Goal: Communication & Community: Answer question/provide support

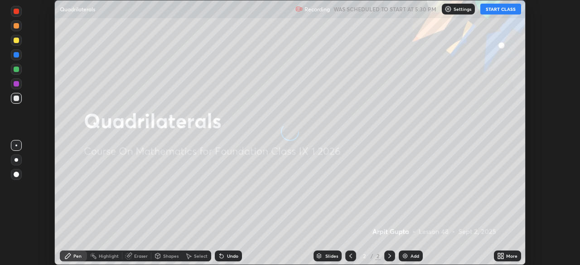
scroll to position [265, 580]
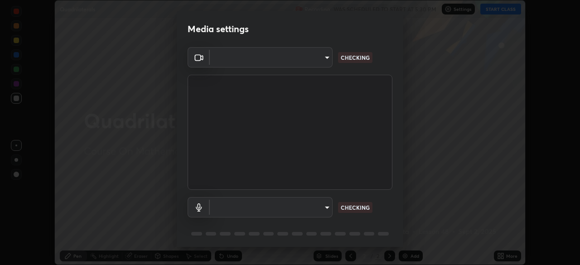
type input "ca8ffc5ae0b9abf836cb7166c3682d0a2b65ec00eabcf7571f9fef4303c89bb6"
click at [318, 209] on body "Erase all Quadrilaterals Recording WAS SCHEDULED TO START AT 5:30 PM Settings S…" at bounding box center [290, 132] width 580 height 265
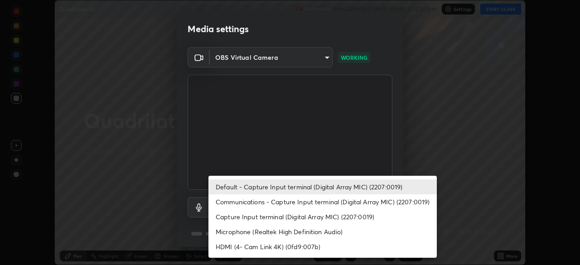
click at [277, 203] on li "Communications - Capture Input terminal (Digital Array MIC) (2207:0019)" at bounding box center [323, 201] width 228 height 15
type input "communications"
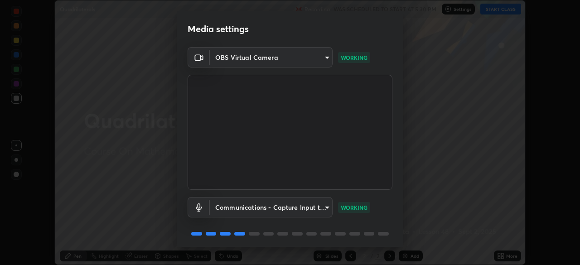
scroll to position [32, 0]
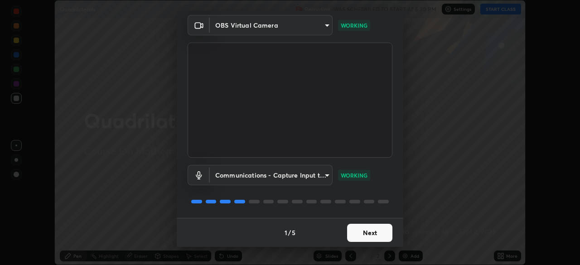
click at [364, 233] on button "Next" at bounding box center [369, 233] width 45 height 18
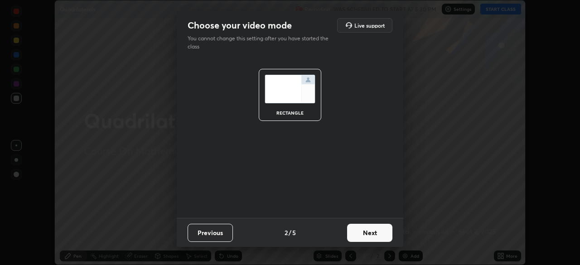
scroll to position [0, 0]
click at [366, 234] on button "Next" at bounding box center [369, 233] width 45 height 18
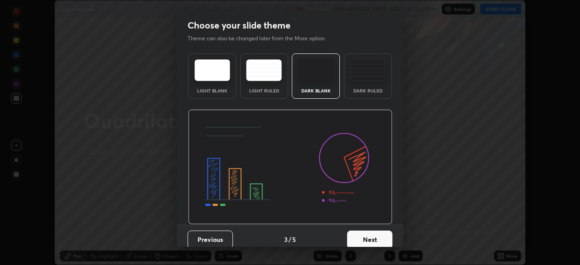
scroll to position [7, 0]
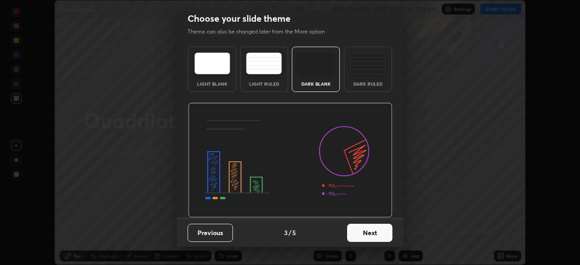
click at [357, 231] on button "Next" at bounding box center [369, 233] width 45 height 18
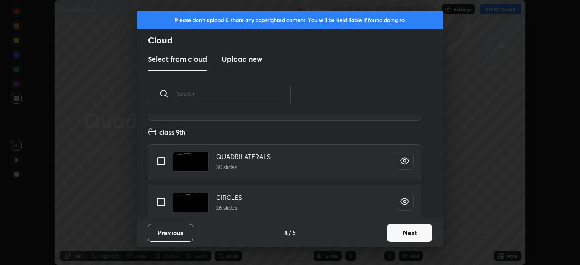
scroll to position [141, 0]
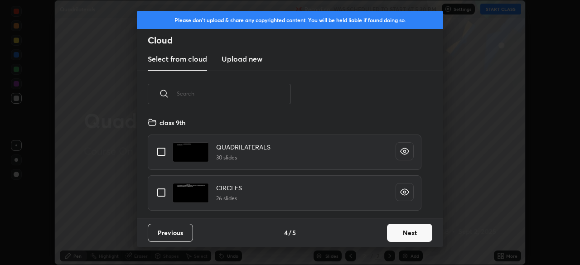
click at [166, 155] on input "grid" at bounding box center [161, 151] width 19 height 19
checkbox input "true"
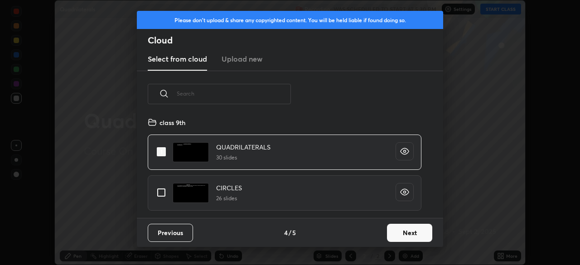
click at [408, 233] on button "Next" at bounding box center [409, 233] width 45 height 18
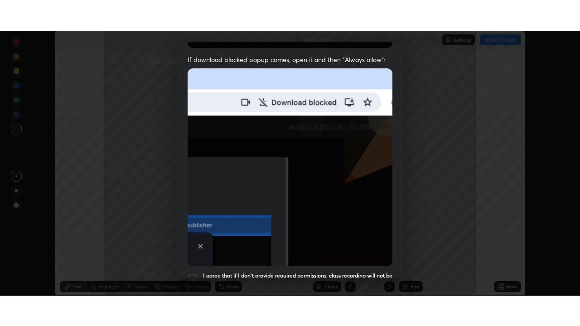
scroll to position [217, 0]
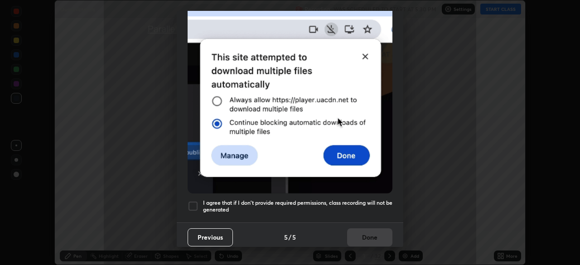
click at [194, 201] on div at bounding box center [193, 206] width 11 height 11
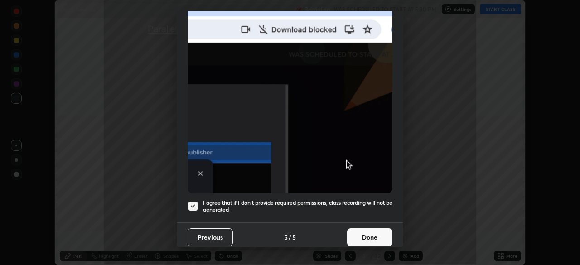
click at [366, 234] on button "Done" at bounding box center [369, 237] width 45 height 18
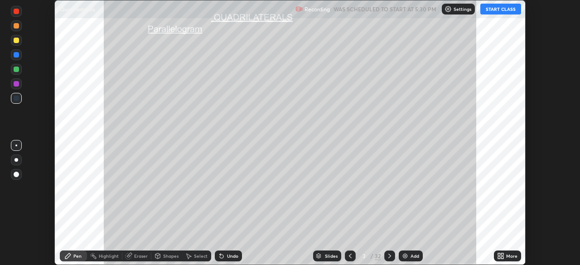
click at [496, 9] on button "START CLASS" at bounding box center [500, 9] width 41 height 11
click at [506, 252] on div "More" at bounding box center [507, 256] width 27 height 11
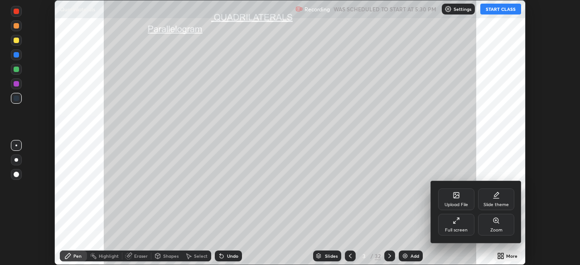
click at [451, 220] on div "Full screen" at bounding box center [456, 225] width 36 height 22
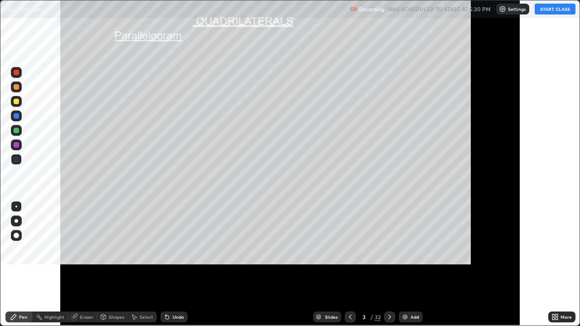
scroll to position [326, 580]
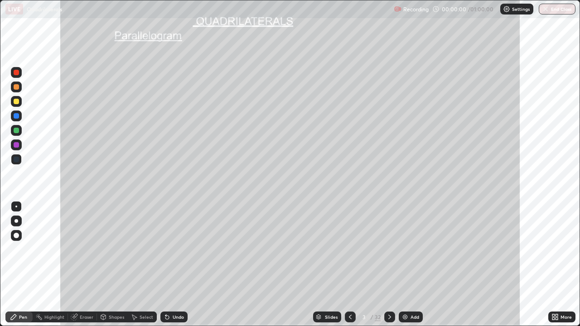
click at [332, 265] on div "Slides" at bounding box center [331, 317] width 13 height 5
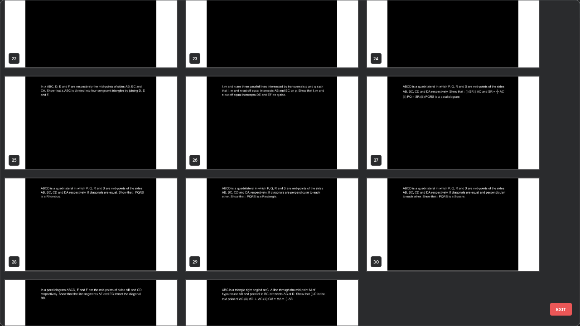
scroll to position [747, 0]
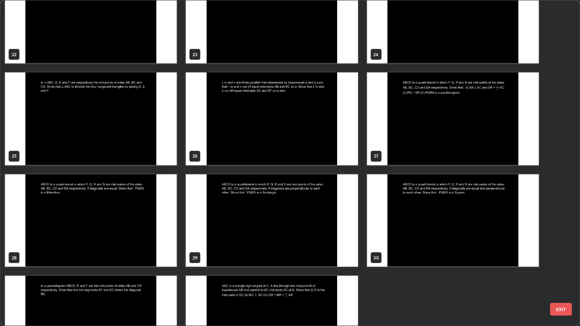
click at [303, 235] on img "grid" at bounding box center [272, 221] width 172 height 93
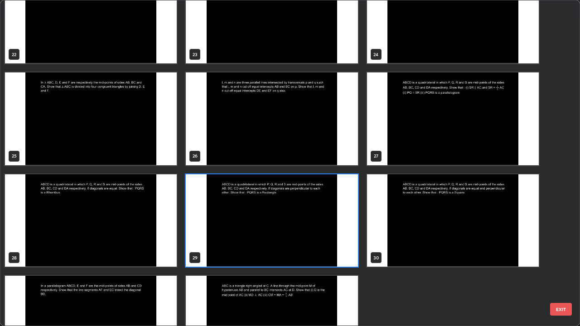
click at [303, 235] on img "grid" at bounding box center [272, 221] width 172 height 93
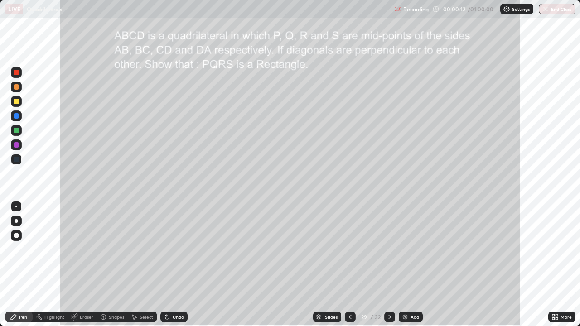
click at [111, 265] on div "Shapes" at bounding box center [112, 317] width 31 height 11
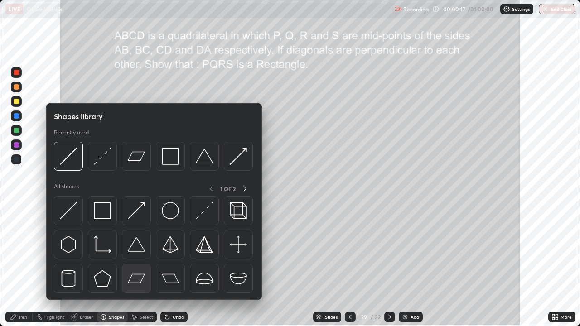
click at [134, 265] on img at bounding box center [136, 278] width 17 height 17
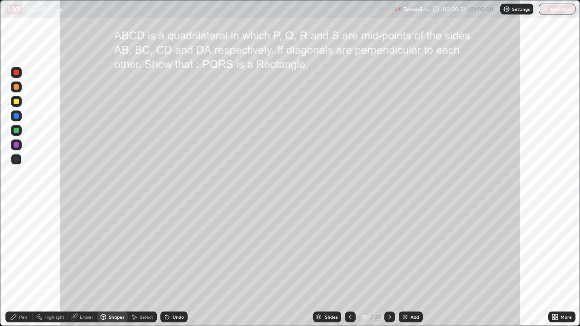
click at [176, 265] on div "Undo" at bounding box center [178, 317] width 11 height 5
click at [16, 105] on div at bounding box center [16, 101] width 11 height 11
click at [16, 101] on div at bounding box center [16, 101] width 5 height 5
click at [16, 102] on div at bounding box center [16, 101] width 5 height 5
click at [18, 101] on div at bounding box center [16, 101] width 5 height 5
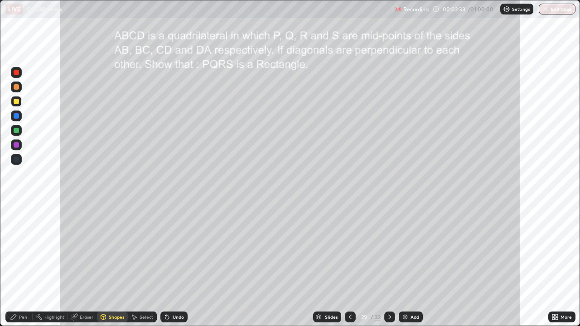
click at [18, 101] on div at bounding box center [16, 101] width 5 height 5
click at [20, 265] on div "Pen" at bounding box center [23, 317] width 8 height 5
click at [15, 128] on div at bounding box center [16, 130] width 5 height 5
click at [114, 265] on div "Shapes" at bounding box center [116, 317] width 15 height 5
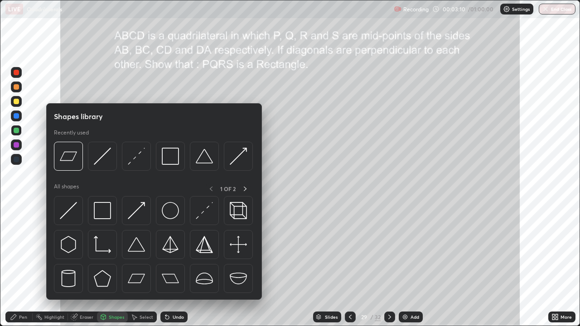
click at [114, 265] on div "Shapes" at bounding box center [116, 317] width 15 height 5
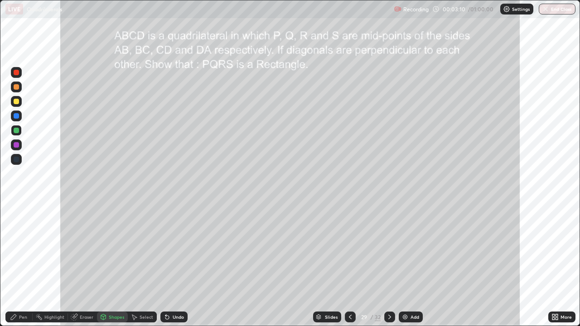
click at [111, 265] on div "Shapes" at bounding box center [112, 317] width 31 height 11
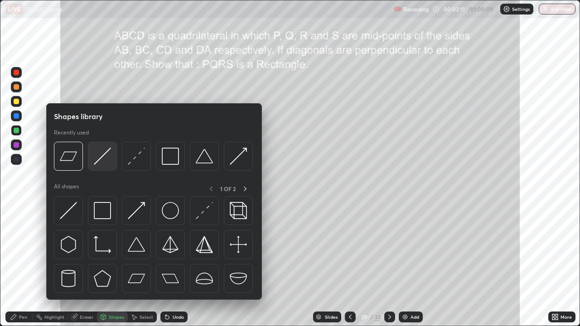
click at [100, 159] on img at bounding box center [102, 156] width 17 height 17
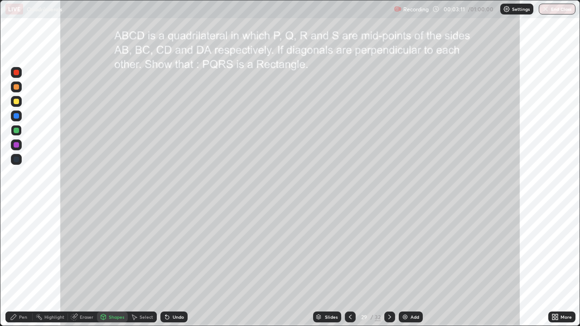
click at [16, 115] on div at bounding box center [16, 115] width 5 height 5
click at [29, 265] on div "Pen" at bounding box center [18, 317] width 27 height 11
click at [120, 265] on div "Shapes" at bounding box center [116, 317] width 15 height 5
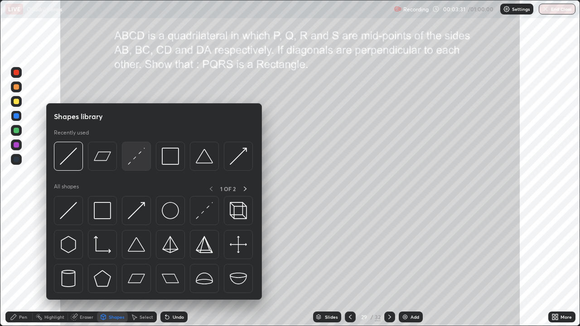
click at [134, 155] on img at bounding box center [136, 156] width 17 height 17
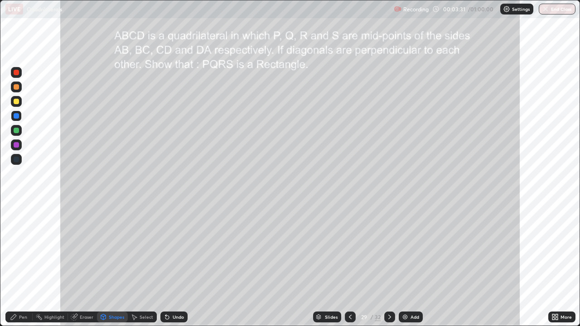
click at [16, 87] on div at bounding box center [16, 86] width 5 height 5
click at [19, 265] on div "Pen" at bounding box center [23, 317] width 8 height 5
click at [19, 76] on div at bounding box center [16, 72] width 11 height 11
click at [53, 265] on div "Highlight" at bounding box center [54, 317] width 20 height 5
click at [17, 265] on circle at bounding box center [16, 269] width 1 height 1
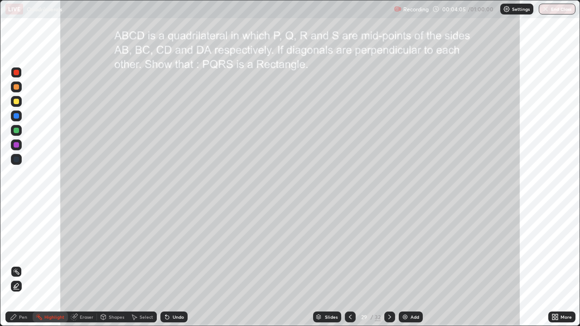
click at [16, 265] on icon at bounding box center [16, 286] width 5 height 5
click at [16, 145] on div at bounding box center [16, 144] width 5 height 5
click at [16, 265] on rect at bounding box center [17, 273] width 5 height 5
click at [15, 265] on div "Pen" at bounding box center [18, 317] width 27 height 11
click at [57, 265] on div "Highlight" at bounding box center [54, 317] width 20 height 5
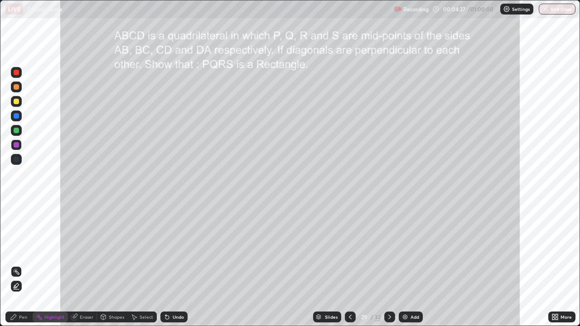
click at [19, 265] on div "Pen" at bounding box center [23, 317] width 8 height 5
click at [57, 265] on div "Highlight" at bounding box center [54, 317] width 20 height 5
click at [349, 265] on icon at bounding box center [350, 317] width 7 height 7
click at [390, 265] on icon at bounding box center [389, 317] width 7 height 7
click at [390, 265] on icon at bounding box center [389, 317] width 3 height 5
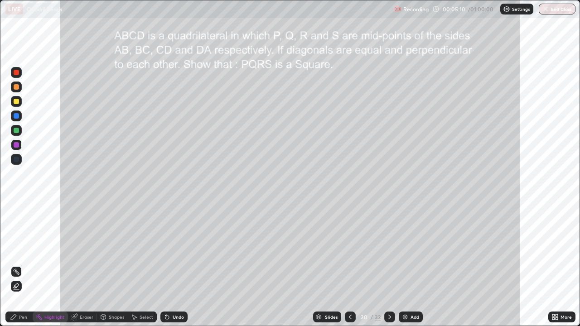
click at [349, 265] on icon at bounding box center [350, 317] width 7 height 7
click at [390, 265] on icon at bounding box center [389, 317] width 7 height 7
click at [16, 104] on div at bounding box center [16, 101] width 5 height 5
click at [18, 265] on div "Pen" at bounding box center [18, 317] width 27 height 11
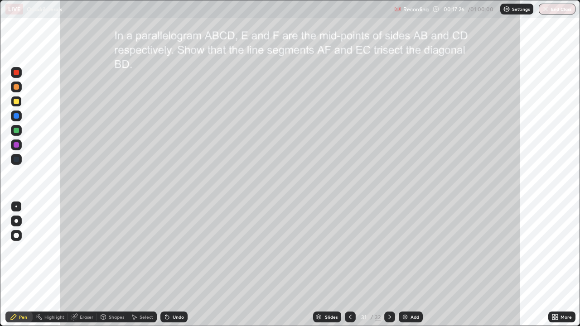
click at [109, 265] on div "Shapes" at bounding box center [112, 317] width 31 height 11
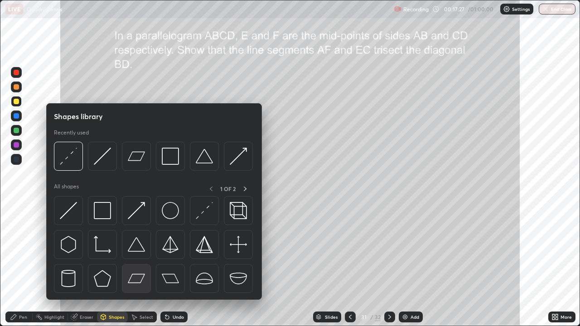
click at [136, 265] on img at bounding box center [136, 278] width 17 height 17
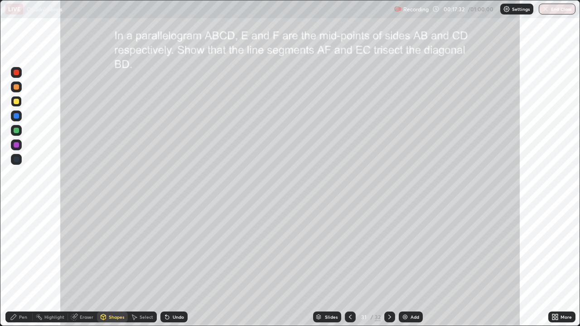
click at [20, 265] on div "Pen" at bounding box center [18, 317] width 27 height 11
click at [19, 73] on div at bounding box center [16, 72] width 5 height 5
click at [18, 102] on div at bounding box center [16, 101] width 5 height 5
click at [16, 87] on div at bounding box center [16, 86] width 5 height 5
click at [121, 265] on div "Shapes" at bounding box center [116, 317] width 15 height 5
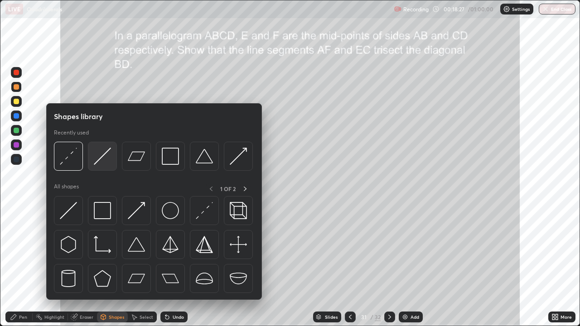
click at [101, 161] on img at bounding box center [102, 156] width 17 height 17
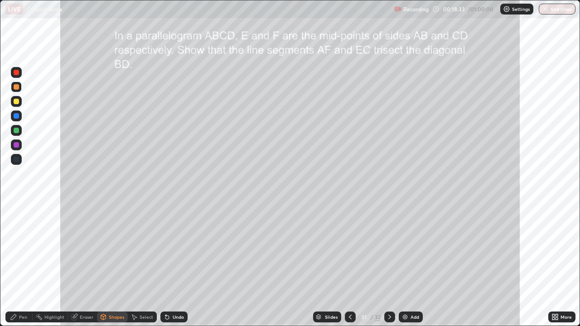
click at [20, 265] on div "Pen" at bounding box center [23, 317] width 8 height 5
click at [17, 132] on div at bounding box center [16, 130] width 5 height 5
click at [52, 265] on div "Highlight" at bounding box center [54, 317] width 20 height 5
click at [22, 265] on div "Pen" at bounding box center [23, 317] width 8 height 5
click at [16, 86] on div at bounding box center [16, 86] width 5 height 5
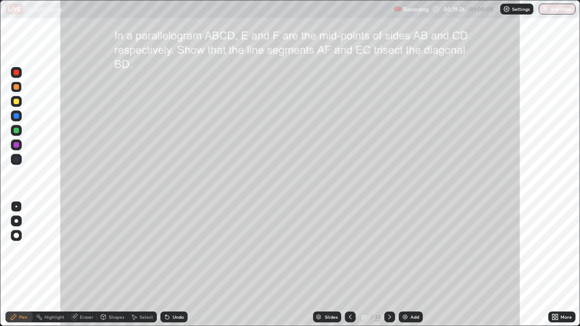
click at [54, 265] on div "Highlight" at bounding box center [54, 317] width 20 height 5
click at [25, 265] on div "Pen" at bounding box center [23, 317] width 8 height 5
click at [112, 265] on div "Shapes" at bounding box center [116, 317] width 15 height 5
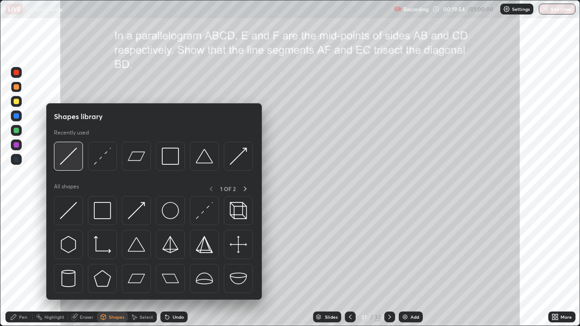
click at [73, 157] on img at bounding box center [68, 156] width 17 height 17
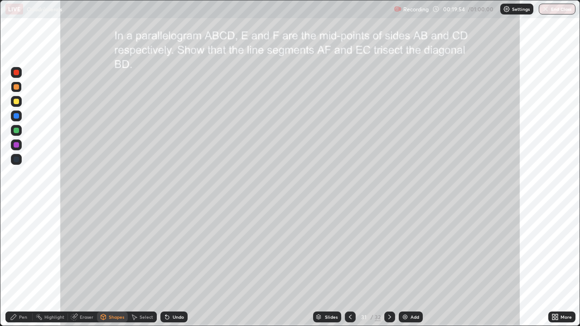
click at [19, 114] on div at bounding box center [16, 116] width 11 height 11
click at [21, 265] on div "Pen" at bounding box center [23, 317] width 8 height 5
click at [57, 265] on div "Highlight" at bounding box center [54, 317] width 20 height 5
click at [15, 265] on icon at bounding box center [16, 287] width 2 height 2
click at [15, 265] on circle at bounding box center [15, 269] width 1 height 1
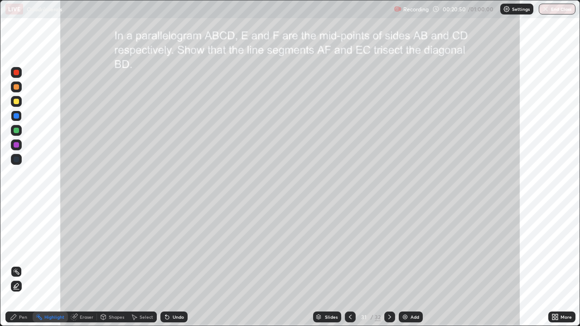
click at [21, 116] on div at bounding box center [16, 116] width 11 height 11
click at [18, 265] on div "Pen" at bounding box center [18, 317] width 27 height 11
click at [53, 265] on div "Highlight" at bounding box center [54, 317] width 20 height 5
click at [15, 265] on icon at bounding box center [16, 287] width 2 height 2
click at [15, 145] on div at bounding box center [16, 144] width 5 height 5
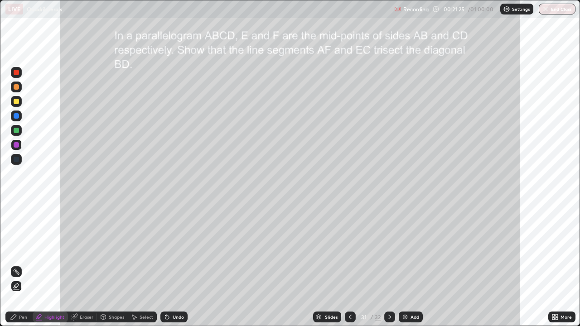
click at [17, 265] on icon at bounding box center [13, 317] width 7 height 7
click at [173, 265] on div "Undo" at bounding box center [178, 317] width 11 height 5
click at [175, 265] on div "Undo" at bounding box center [178, 317] width 11 height 5
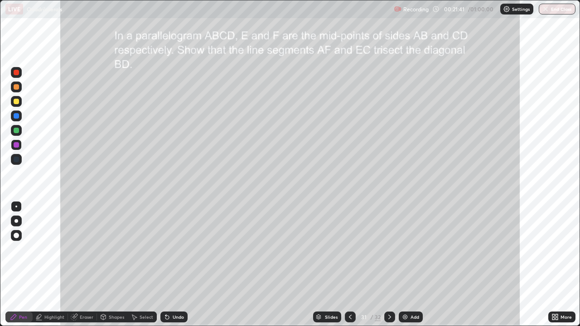
click at [175, 265] on div "Undo" at bounding box center [178, 317] width 11 height 5
click at [174, 265] on div "Undo" at bounding box center [173, 317] width 27 height 11
click at [174, 265] on div "Undo" at bounding box center [178, 317] width 11 height 5
click at [16, 103] on div at bounding box center [16, 101] width 5 height 5
click at [390, 265] on icon at bounding box center [389, 317] width 3 height 5
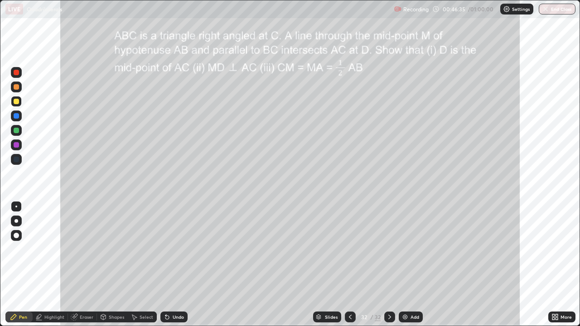
click at [17, 102] on div at bounding box center [16, 101] width 5 height 5
click at [138, 265] on div "Select" at bounding box center [142, 317] width 29 height 11
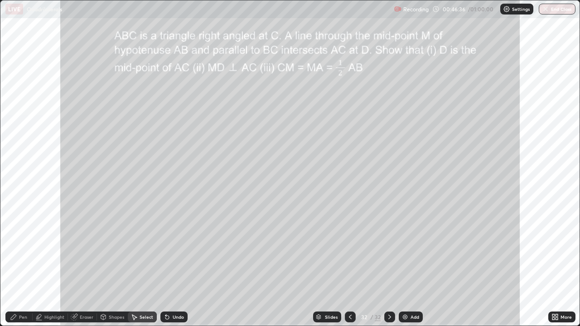
click at [112, 265] on div "Shapes" at bounding box center [116, 317] width 15 height 5
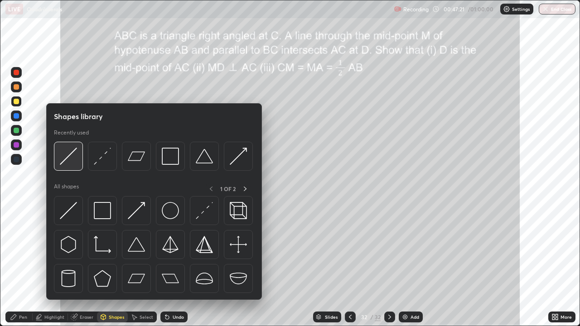
click at [72, 161] on img at bounding box center [68, 156] width 17 height 17
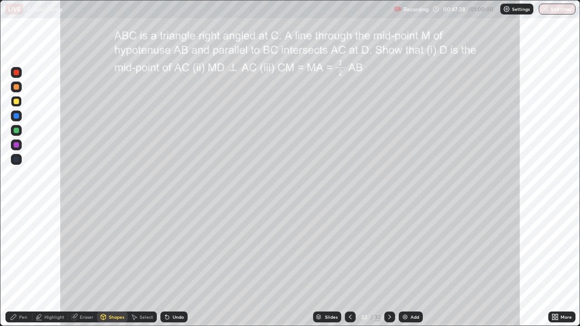
click at [23, 265] on div "Pen" at bounding box center [23, 317] width 8 height 5
click at [16, 102] on div at bounding box center [16, 101] width 5 height 5
click at [16, 89] on div at bounding box center [16, 86] width 5 height 5
click at [108, 265] on div "Shapes" at bounding box center [112, 317] width 31 height 11
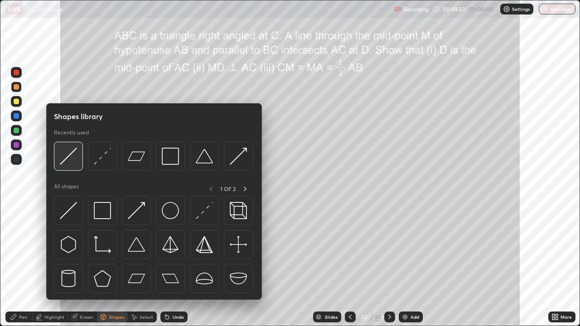
click at [68, 157] on img at bounding box center [68, 156] width 17 height 17
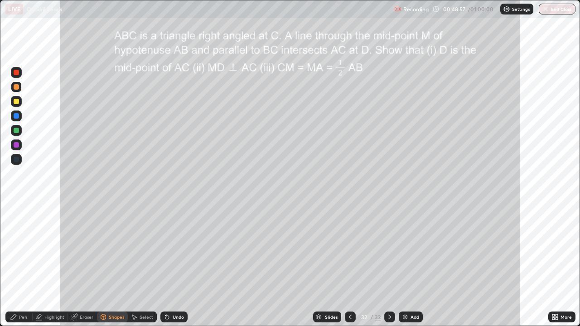
click at [27, 265] on div "Pen" at bounding box center [18, 317] width 27 height 11
click at [175, 265] on div "Undo" at bounding box center [173, 317] width 27 height 11
click at [21, 265] on div "Pen" at bounding box center [23, 317] width 8 height 5
click at [53, 265] on div "Highlight" at bounding box center [54, 317] width 20 height 5
click at [16, 265] on icon at bounding box center [16, 271] width 7 height 7
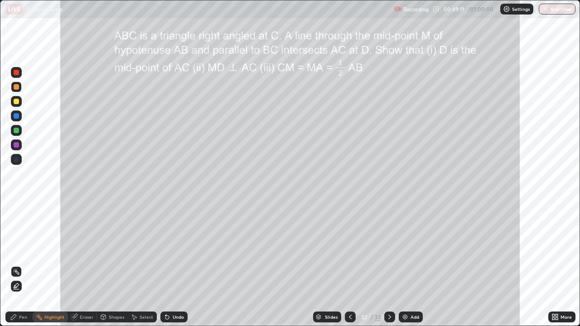
click at [16, 265] on circle at bounding box center [16, 269] width 1 height 1
click at [23, 265] on div "Pen" at bounding box center [18, 317] width 27 height 11
click at [116, 265] on div "Shapes" at bounding box center [116, 317] width 15 height 5
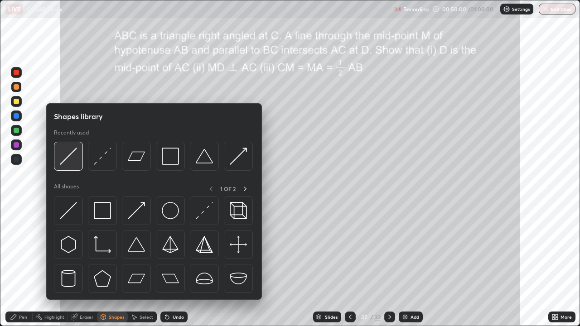
click at [73, 160] on img at bounding box center [68, 156] width 17 height 17
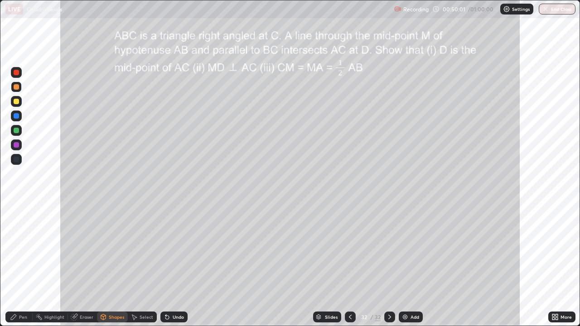
click at [17, 144] on div at bounding box center [16, 144] width 5 height 5
click at [59, 265] on div "Highlight" at bounding box center [54, 317] width 20 height 5
click at [15, 265] on icon at bounding box center [16, 286] width 7 height 7
click at [18, 115] on div at bounding box center [16, 115] width 5 height 5
click at [17, 265] on circle at bounding box center [16, 269] width 1 height 1
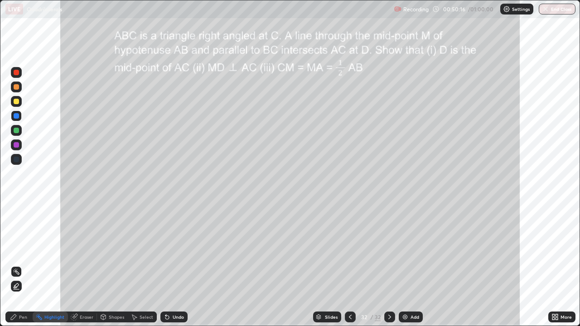
click at [17, 265] on icon at bounding box center [13, 317] width 7 height 7
click at [16, 146] on div at bounding box center [16, 144] width 5 height 5
click at [17, 104] on div at bounding box center [16, 101] width 5 height 5
click at [57, 265] on div "Highlight" at bounding box center [54, 317] width 20 height 5
click at [17, 265] on circle at bounding box center [16, 269] width 1 height 1
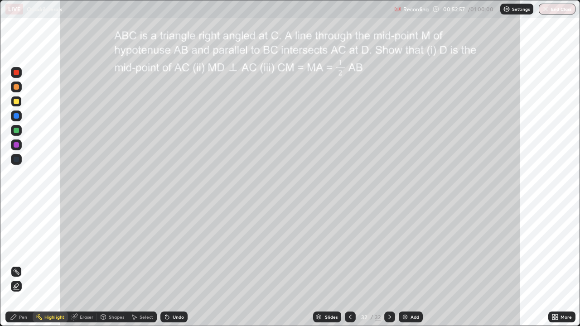
click at [22, 265] on div "Pen" at bounding box center [23, 317] width 8 height 5
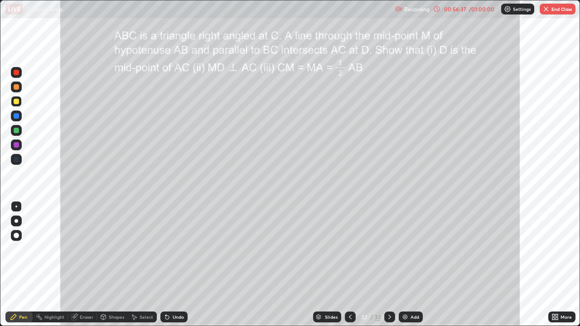
click at [87, 265] on div "Eraser" at bounding box center [87, 317] width 14 height 5
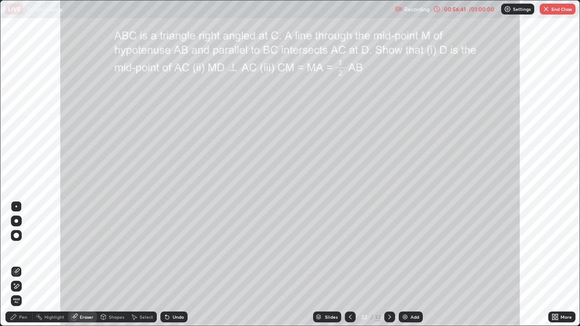
click at [23, 265] on div "Pen" at bounding box center [23, 317] width 8 height 5
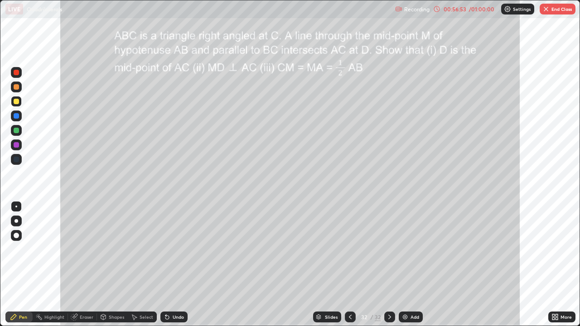
click at [86, 265] on div "Eraser" at bounding box center [87, 317] width 14 height 5
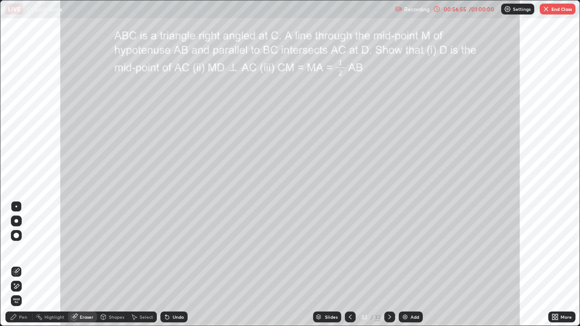
click at [21, 265] on div "Pen" at bounding box center [23, 317] width 8 height 5
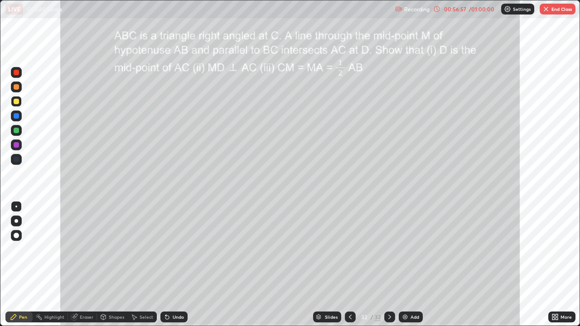
click at [82, 265] on div "Eraser" at bounding box center [87, 317] width 14 height 5
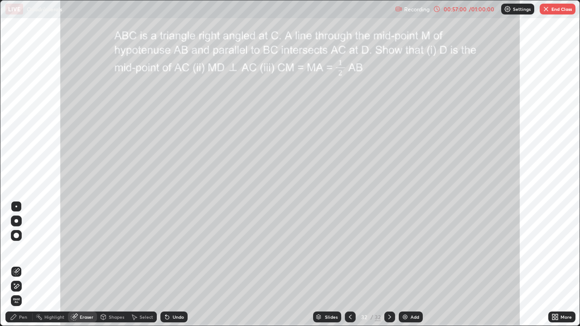
click at [17, 265] on div "Pen" at bounding box center [18, 317] width 27 height 11
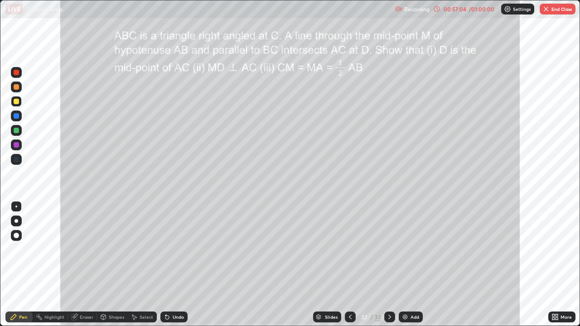
click at [61, 265] on div "Highlight" at bounding box center [54, 317] width 20 height 5
click at [85, 265] on div "Eraser" at bounding box center [87, 317] width 14 height 5
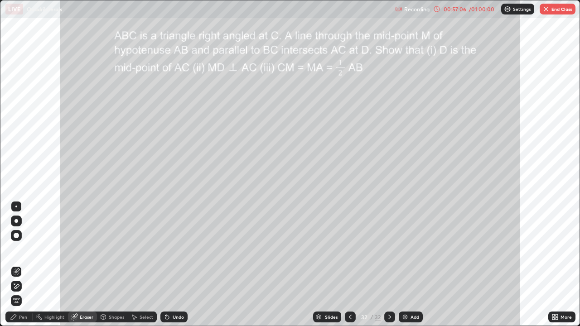
click at [23, 265] on div "Pen" at bounding box center [23, 317] width 8 height 5
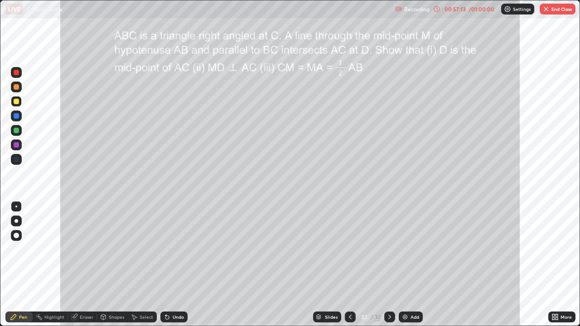
click at [78, 265] on div "Eraser" at bounding box center [82, 317] width 29 height 11
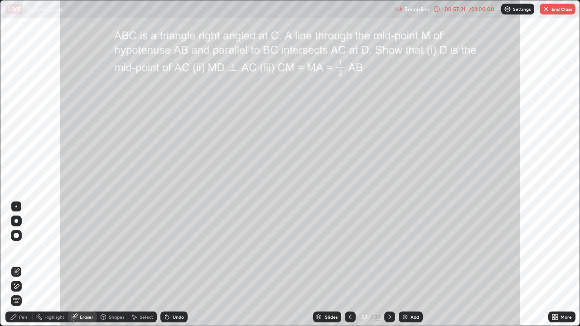
click at [22, 265] on div "Pen" at bounding box center [23, 317] width 8 height 5
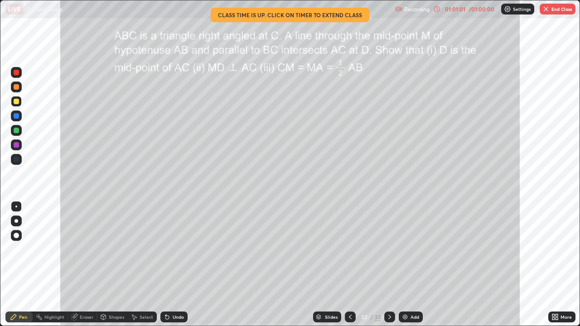
click at [552, 10] on button "End Class" at bounding box center [558, 9] width 36 height 11
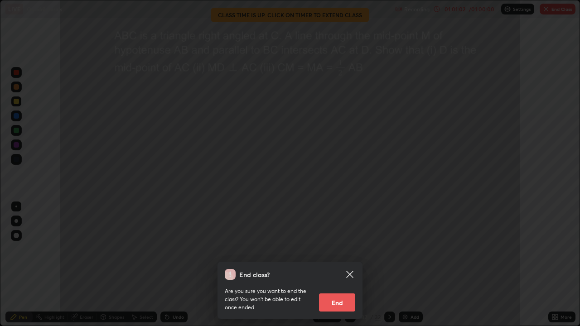
click at [341, 265] on button "End" at bounding box center [337, 303] width 36 height 18
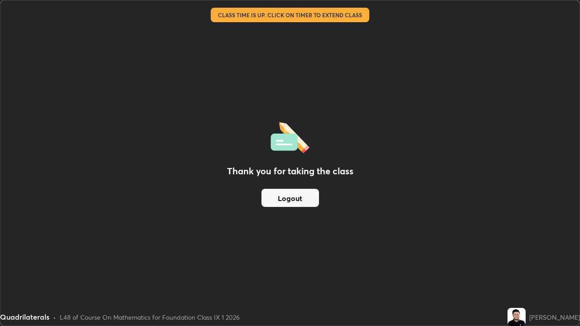
click at [288, 194] on button "Logout" at bounding box center [291, 198] width 58 height 18
